Goal: Information Seeking & Learning: Learn about a topic

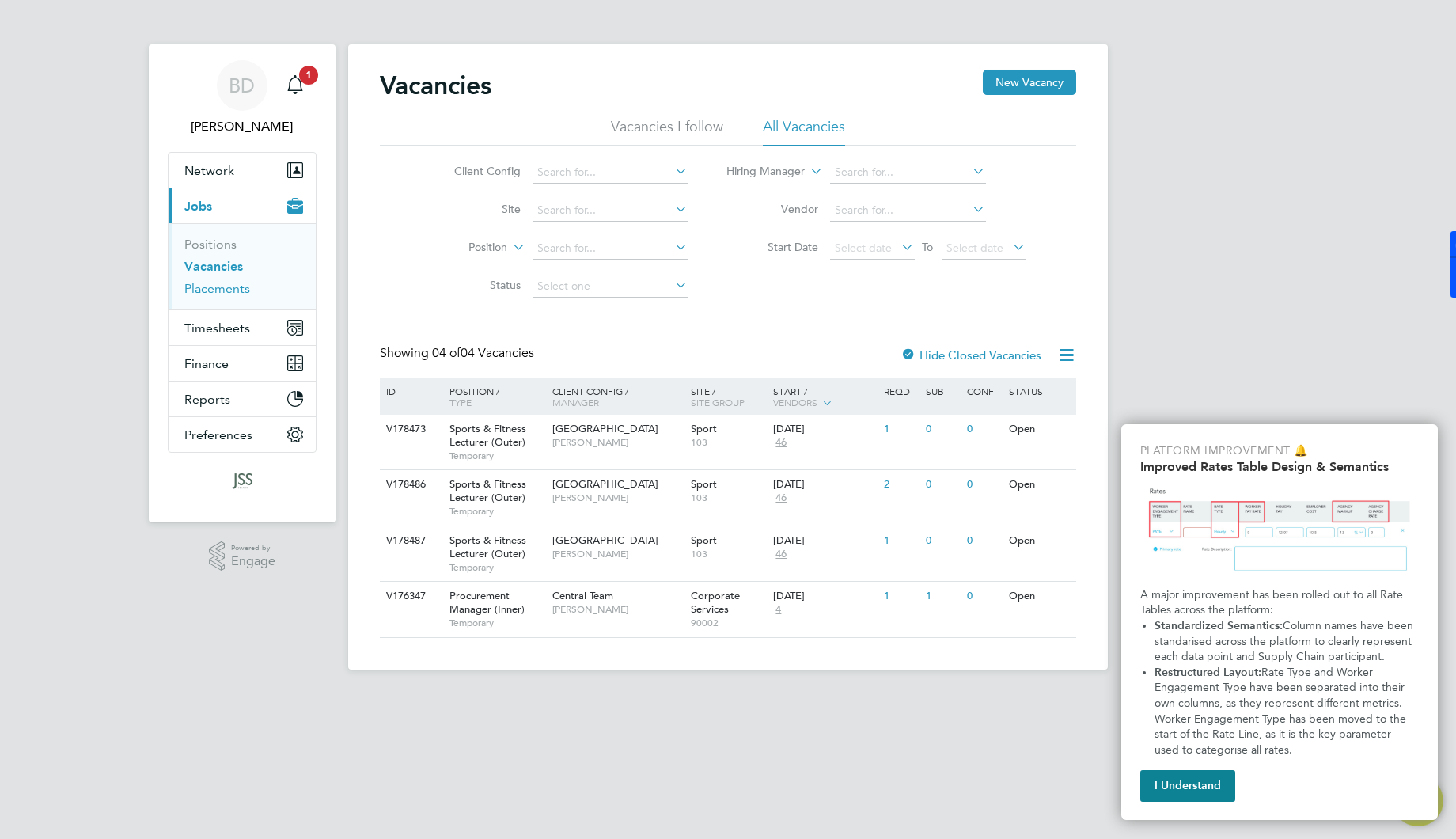
click at [210, 291] on link "Placements" at bounding box center [217, 289] width 66 height 15
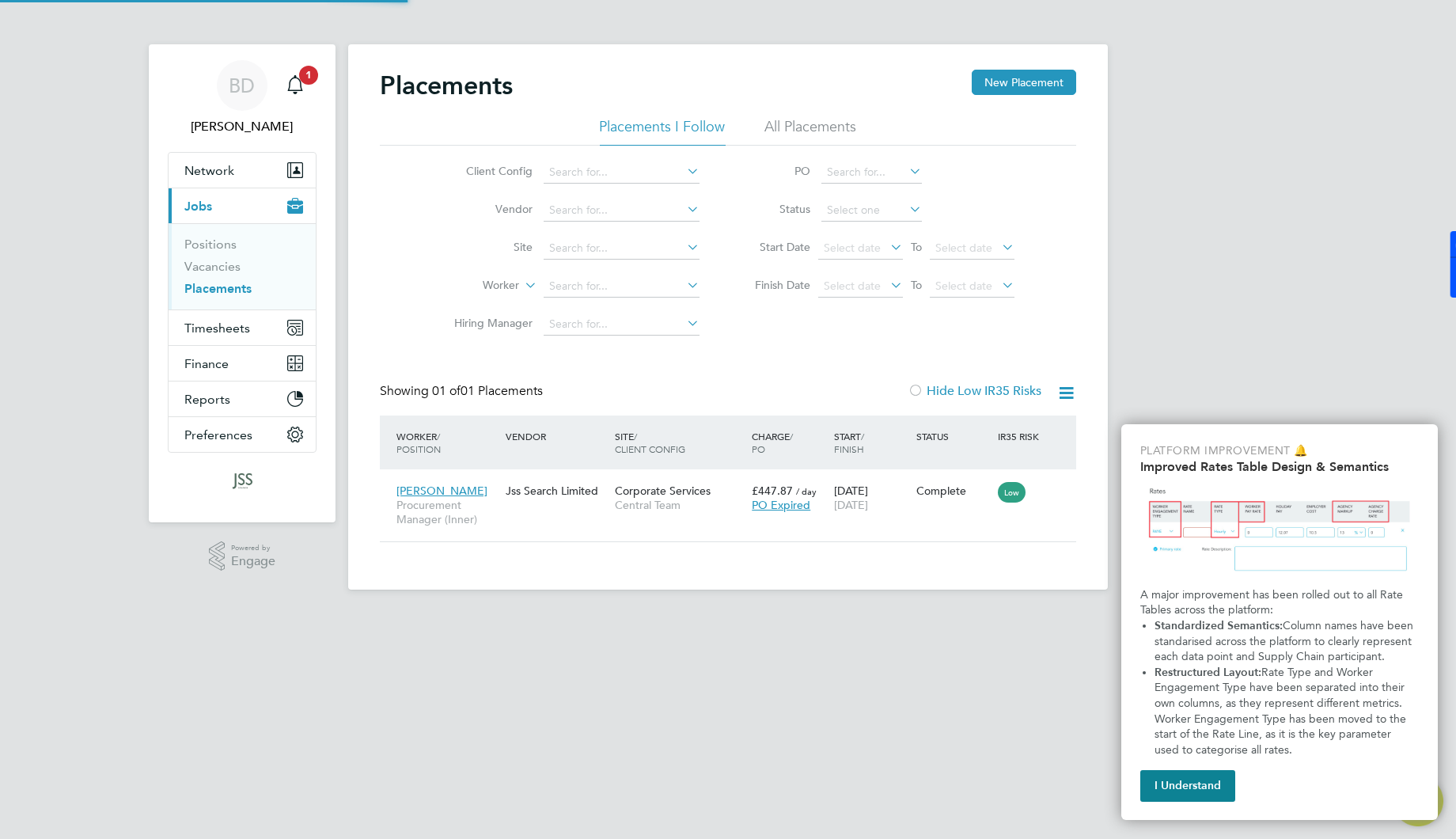
scroll to position [15, 74]
click at [219, 261] on link "Vacancies" at bounding box center [212, 266] width 56 height 15
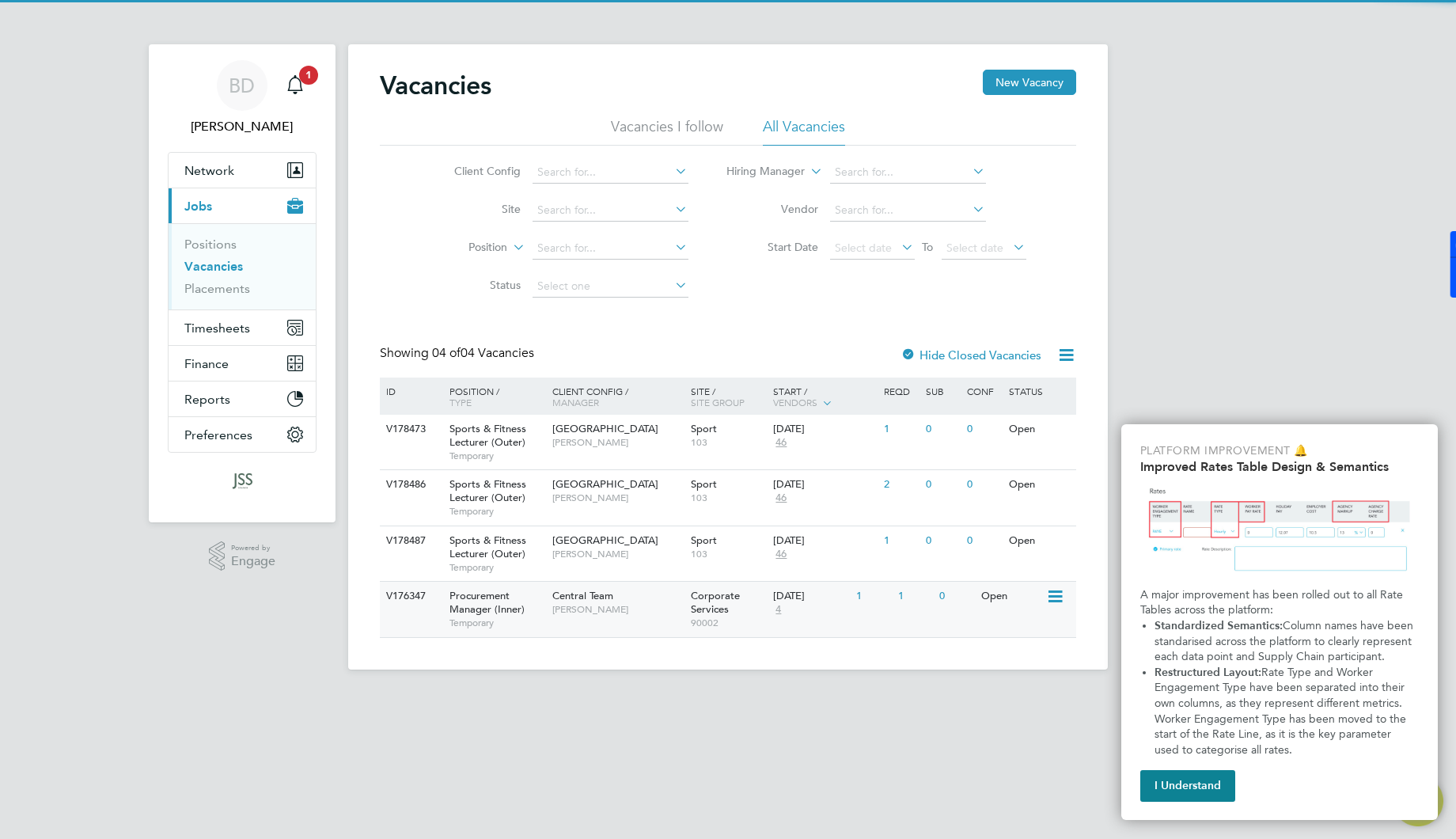
click at [574, 618] on div "Central Team [PERSON_NAME]" at bounding box center [618, 602] width 139 height 41
